Goal: Task Accomplishment & Management: Manage account settings

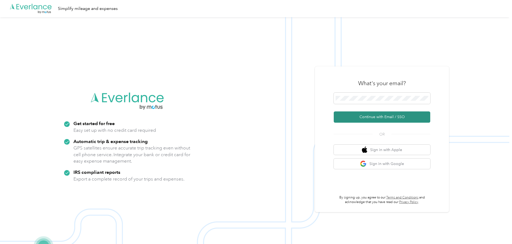
click at [393, 114] on button "Continue with Email / SSO" at bounding box center [382, 117] width 97 height 11
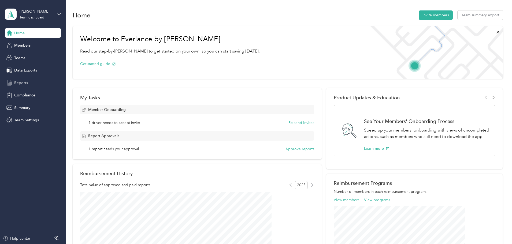
click at [23, 81] on span "Reports" at bounding box center [21, 83] width 14 height 6
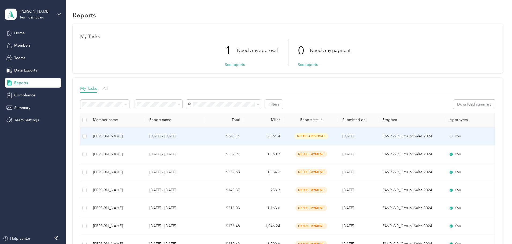
click at [338, 130] on td "needs approval" at bounding box center [312, 137] width 54 height 18
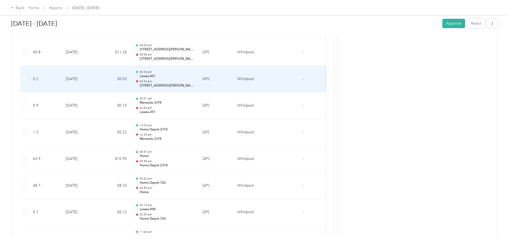
scroll to position [671, 0]
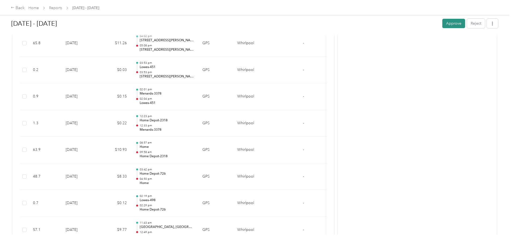
click at [443, 24] on button "Approve" at bounding box center [454, 23] width 23 height 9
